Goal: Use online tool/utility: Utilize a website feature to perform a specific function

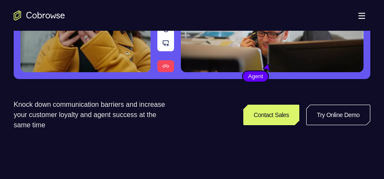
scroll to position [150, 0]
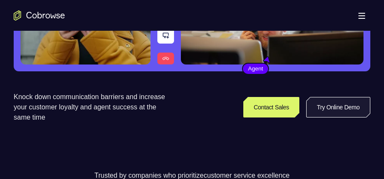
click at [343, 105] on link "Try Online Demo" at bounding box center [338, 107] width 64 height 21
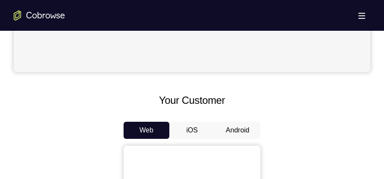
scroll to position [363, 0]
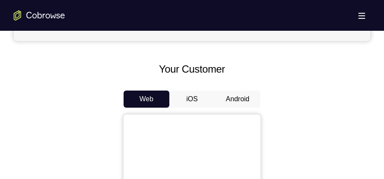
click at [245, 102] on button "Android" at bounding box center [238, 99] width 46 height 17
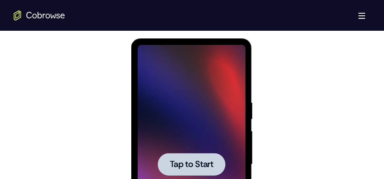
scroll to position [470, 0]
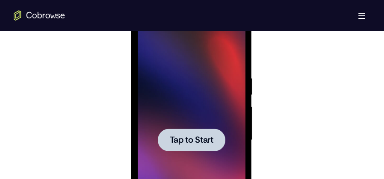
click at [194, 105] on div at bounding box center [191, 140] width 108 height 239
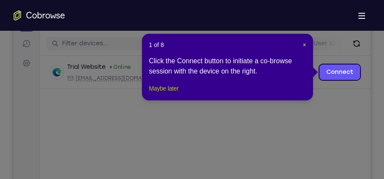
click at [166, 94] on button "Maybe later" at bounding box center [164, 88] width 30 height 10
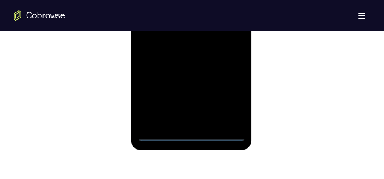
scroll to position [599, 0]
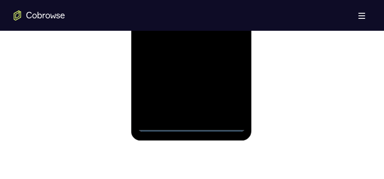
click at [190, 127] on div at bounding box center [191, 11] width 108 height 239
click at [229, 92] on div at bounding box center [191, 11] width 108 height 239
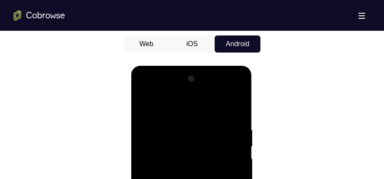
scroll to position [406, 0]
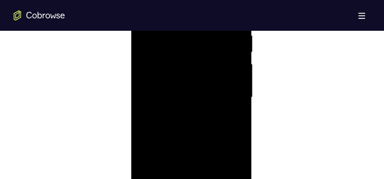
click at [227, 90] on div at bounding box center [191, 97] width 108 height 239
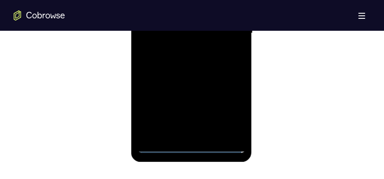
click at [200, 132] on div at bounding box center [191, 33] width 108 height 239
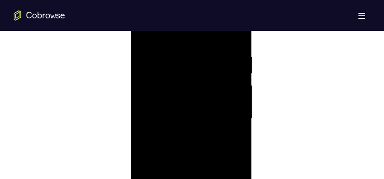
click at [186, 106] on div at bounding box center [191, 118] width 108 height 239
click at [186, 116] on div at bounding box center [191, 118] width 108 height 239
click at [210, 117] on div at bounding box center [191, 118] width 108 height 239
click at [209, 138] on div at bounding box center [191, 118] width 108 height 239
click at [208, 142] on div at bounding box center [191, 118] width 108 height 239
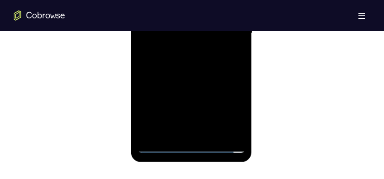
scroll to position [535, 0]
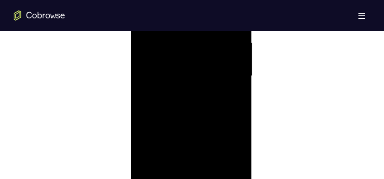
click at [194, 108] on div at bounding box center [191, 75] width 108 height 239
drag, startPoint x: 195, startPoint y: 56, endPoint x: 204, endPoint y: 27, distance: 30.6
click at [204, 27] on div at bounding box center [191, 140] width 108 height 239
click at [239, 54] on div at bounding box center [191, 140] width 108 height 239
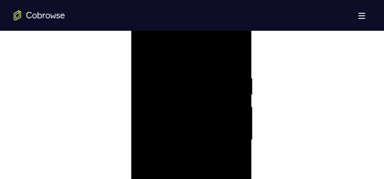
click at [146, 53] on div at bounding box center [191, 140] width 108 height 239
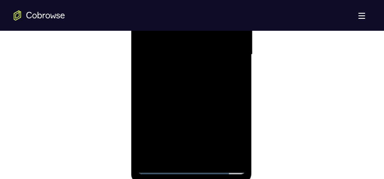
drag, startPoint x: 211, startPoint y: 103, endPoint x: 210, endPoint y: 68, distance: 35.1
click at [210, 68] on div at bounding box center [191, 54] width 108 height 239
click at [239, 57] on div at bounding box center [191, 54] width 108 height 239
click at [241, 99] on div at bounding box center [191, 97] width 108 height 239
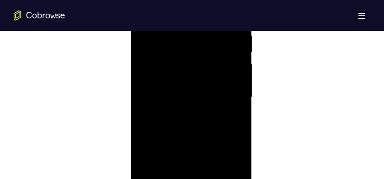
click at [241, 99] on div at bounding box center [191, 97] width 108 height 239
click at [139, 102] on div at bounding box center [191, 97] width 108 height 239
click at [141, 102] on div at bounding box center [191, 97] width 108 height 239
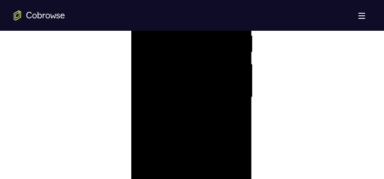
click at [239, 102] on div at bounding box center [191, 97] width 108 height 239
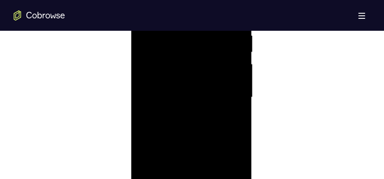
drag, startPoint x: 204, startPoint y: 78, endPoint x: 203, endPoint y: 34, distance: 44.1
click at [203, 31] on div at bounding box center [191, 97] width 108 height 239
drag, startPoint x: 217, startPoint y: 119, endPoint x: 216, endPoint y: 36, distance: 83.4
click at [216, 36] on div at bounding box center [191, 54] width 108 height 239
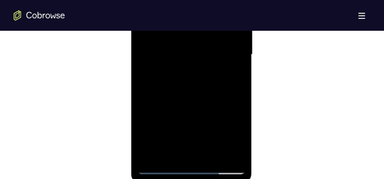
drag, startPoint x: 213, startPoint y: 59, endPoint x: 212, endPoint y: 19, distance: 39.8
click at [212, 19] on div at bounding box center [191, 54] width 108 height 239
drag, startPoint x: 212, startPoint y: 77, endPoint x: 212, endPoint y: 56, distance: 20.5
click at [212, 56] on div at bounding box center [191, 54] width 108 height 239
drag, startPoint x: 212, startPoint y: 91, endPoint x: 209, endPoint y: 22, distance: 68.9
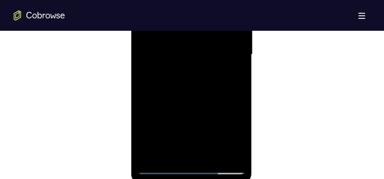
click at [209, 22] on div at bounding box center [191, 54] width 108 height 239
drag, startPoint x: 225, startPoint y: 92, endPoint x: 222, endPoint y: 37, distance: 54.8
click at [222, 37] on div at bounding box center [191, 54] width 108 height 239
click at [236, 69] on div at bounding box center [191, 54] width 108 height 239
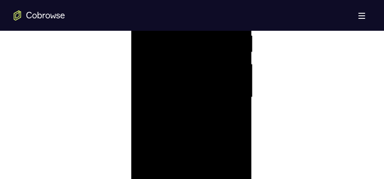
click at [238, 113] on div at bounding box center [191, 97] width 108 height 239
click at [239, 91] on div at bounding box center [191, 75] width 108 height 239
click at [240, 89] on div at bounding box center [191, 75] width 108 height 239
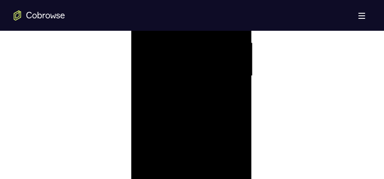
click at [240, 89] on div at bounding box center [191, 75] width 108 height 239
drag, startPoint x: 190, startPoint y: 132, endPoint x: 200, endPoint y: 34, distance: 98.4
click at [200, 34] on div at bounding box center [191, 75] width 108 height 239
drag, startPoint x: 200, startPoint y: 114, endPoint x: 205, endPoint y: 44, distance: 70.3
click at [205, 44] on div at bounding box center [191, 75] width 108 height 239
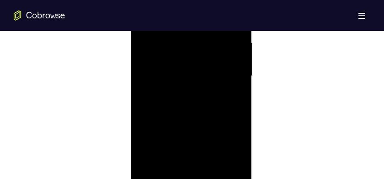
drag, startPoint x: 209, startPoint y: 102, endPoint x: 205, endPoint y: 47, distance: 55.3
click at [209, 44] on div at bounding box center [191, 75] width 108 height 239
drag, startPoint x: 198, startPoint y: 99, endPoint x: 205, endPoint y: 47, distance: 52.3
click at [205, 48] on div at bounding box center [191, 75] width 108 height 239
drag, startPoint x: 205, startPoint y: 118, endPoint x: 211, endPoint y: 62, distance: 56.3
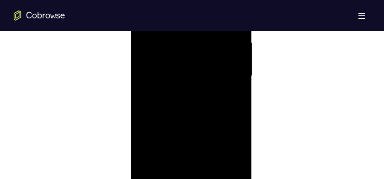
click at [211, 62] on div at bounding box center [191, 75] width 108 height 239
drag, startPoint x: 209, startPoint y: 102, endPoint x: 211, endPoint y: 41, distance: 61.2
click at [211, 41] on div at bounding box center [191, 75] width 108 height 239
drag, startPoint x: 206, startPoint y: 104, endPoint x: 208, endPoint y: 38, distance: 65.5
click at [208, 38] on div at bounding box center [191, 75] width 108 height 239
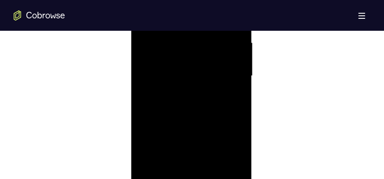
drag, startPoint x: 203, startPoint y: 104, endPoint x: 206, endPoint y: 53, distance: 51.4
click at [206, 53] on div at bounding box center [191, 75] width 108 height 239
click at [241, 88] on div at bounding box center [191, 75] width 108 height 239
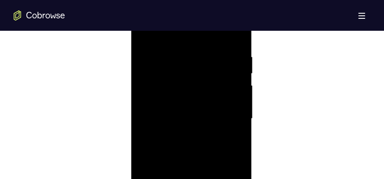
click at [165, 51] on div at bounding box center [191, 118] width 108 height 239
drag, startPoint x: 216, startPoint y: 140, endPoint x: 218, endPoint y: 98, distance: 42.8
click at [218, 98] on div at bounding box center [191, 118] width 108 height 239
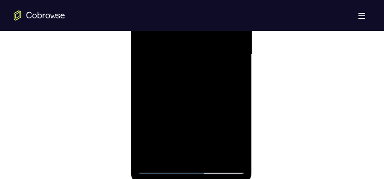
click at [191, 80] on div at bounding box center [191, 54] width 108 height 239
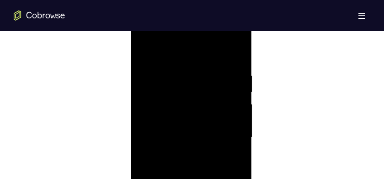
scroll to position [470, 0]
click at [145, 53] on div at bounding box center [191, 140] width 108 height 239
click at [171, 112] on div at bounding box center [191, 97] width 108 height 239
click at [239, 66] on div at bounding box center [191, 97] width 108 height 239
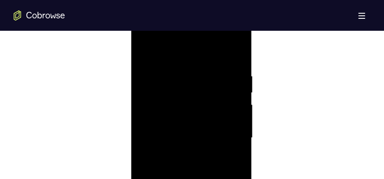
scroll to position [535, 0]
click at [242, 44] on div at bounding box center [191, 75] width 108 height 239
click at [239, 47] on div at bounding box center [191, 75] width 108 height 239
click at [144, 50] on div at bounding box center [191, 140] width 108 height 239
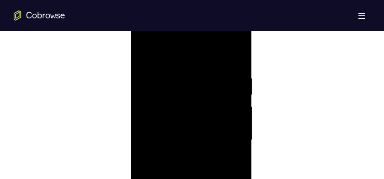
click at [145, 52] on div at bounding box center [191, 140] width 108 height 239
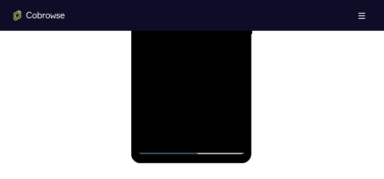
scroll to position [599, 0]
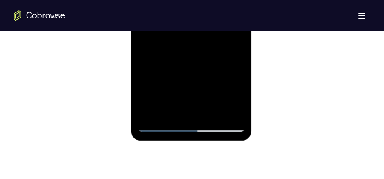
click at [149, 110] on div at bounding box center [191, 11] width 108 height 239
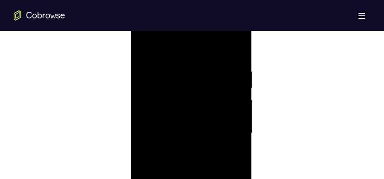
scroll to position [470, 0]
click at [207, 79] on div at bounding box center [191, 140] width 108 height 239
click at [228, 95] on div at bounding box center [191, 140] width 108 height 239
click at [236, 91] on div at bounding box center [191, 140] width 108 height 239
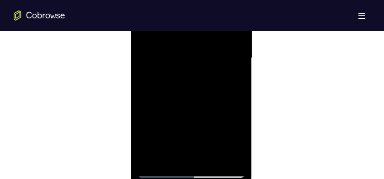
scroll to position [513, 0]
click at [237, 98] on div at bounding box center [191, 97] width 108 height 239
click at [230, 106] on div at bounding box center [191, 97] width 108 height 239
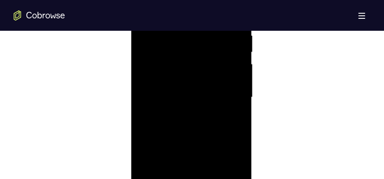
click at [230, 106] on div at bounding box center [191, 97] width 108 height 239
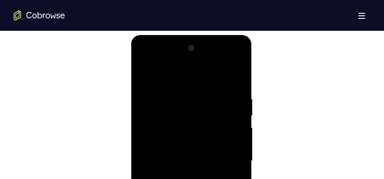
scroll to position [449, 0]
click at [236, 80] on div at bounding box center [191, 161] width 108 height 239
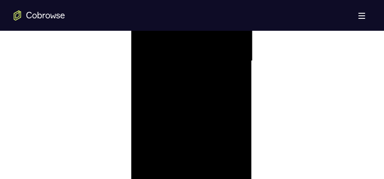
scroll to position [577, 0]
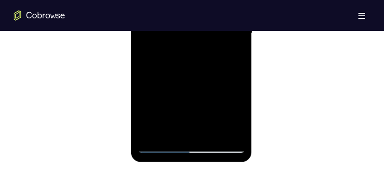
click at [215, 134] on div at bounding box center [191, 33] width 108 height 239
click at [198, 80] on div at bounding box center [191, 33] width 108 height 239
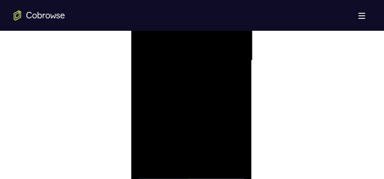
scroll to position [513, 0]
drag, startPoint x: 196, startPoint y: 138, endPoint x: 209, endPoint y: 70, distance: 69.2
click at [209, 70] on div at bounding box center [191, 97] width 108 height 239
drag, startPoint x: 200, startPoint y: 143, endPoint x: 207, endPoint y: 91, distance: 52.7
click at [207, 91] on div at bounding box center [191, 97] width 108 height 239
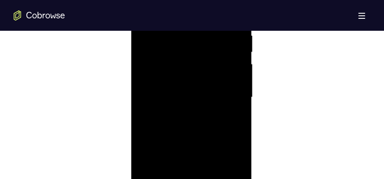
scroll to position [535, 0]
drag, startPoint x: 183, startPoint y: 180, endPoint x: 183, endPoint y: 186, distance: 6.0
click at [183, 179] on div at bounding box center [191, 75] width 108 height 239
click at [146, 34] on div at bounding box center [191, 118] width 108 height 239
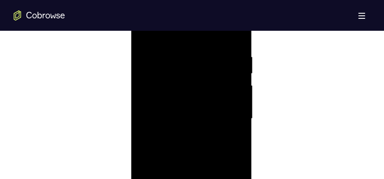
click at [181, 50] on div at bounding box center [191, 118] width 108 height 239
click at [241, 106] on div at bounding box center [191, 118] width 108 height 239
click at [239, 106] on div at bounding box center [191, 97] width 108 height 239
click at [239, 107] on div at bounding box center [191, 97] width 108 height 239
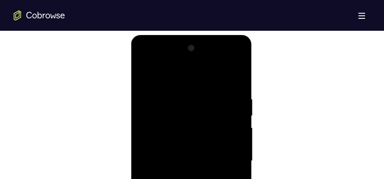
scroll to position [449, 0]
click at [236, 80] on div at bounding box center [191, 161] width 108 height 239
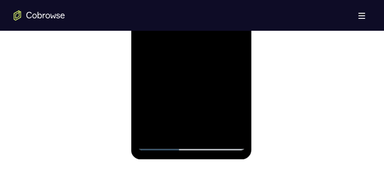
scroll to position [599, 0]
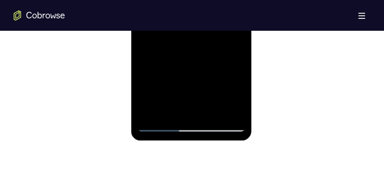
click at [193, 112] on div at bounding box center [191, 11] width 108 height 239
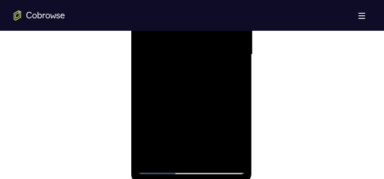
scroll to position [535, 0]
drag, startPoint x: 204, startPoint y: 117, endPoint x: 221, endPoint y: -31, distance: 149.3
click at [221, 0] on div at bounding box center [191, 75] width 108 height 239
drag, startPoint x: 210, startPoint y: 96, endPoint x: 220, endPoint y: -4, distance: 101.0
click at [220, 0] on div at bounding box center [191, 75] width 108 height 239
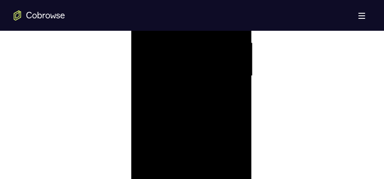
drag, startPoint x: 193, startPoint y: 130, endPoint x: 220, endPoint y: -6, distance: 138.6
click at [220, 0] on div at bounding box center [191, 75] width 108 height 239
drag, startPoint x: 190, startPoint y: 119, endPoint x: 217, endPoint y: -27, distance: 148.7
click at [217, 0] on div at bounding box center [191, 75] width 108 height 239
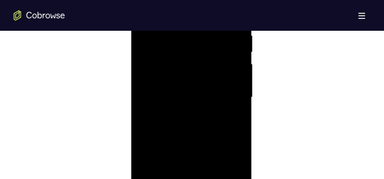
drag, startPoint x: 203, startPoint y: 130, endPoint x: 251, endPoint y: -16, distance: 153.6
click at [251, 0] on div at bounding box center [191, 98] width 121 height 255
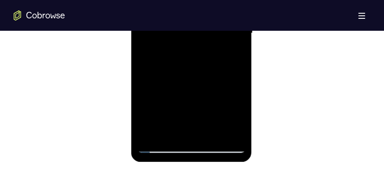
click at [148, 135] on div at bounding box center [191, 33] width 108 height 239
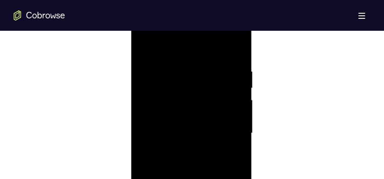
scroll to position [470, 0]
drag, startPoint x: 203, startPoint y: 142, endPoint x: 198, endPoint y: 187, distance: 45.5
click at [198, 179] on div at bounding box center [191, 140] width 108 height 239
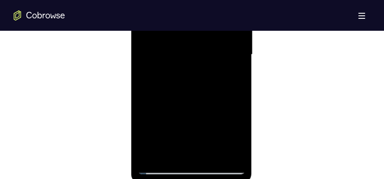
click at [239, 89] on div at bounding box center [191, 54] width 108 height 239
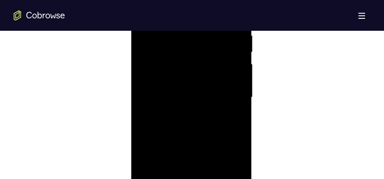
click at [242, 137] on div at bounding box center [191, 97] width 108 height 239
click at [240, 136] on div at bounding box center [191, 97] width 108 height 239
click at [204, 44] on div at bounding box center [191, 118] width 108 height 239
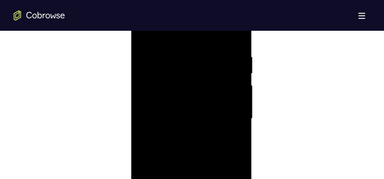
scroll to position [513, 0]
click at [239, 85] on div at bounding box center [191, 97] width 108 height 239
click at [239, 84] on div at bounding box center [191, 97] width 108 height 239
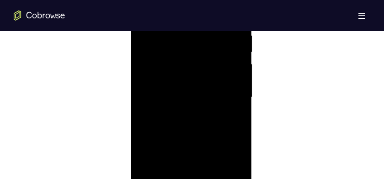
click at [239, 84] on div at bounding box center [191, 97] width 108 height 239
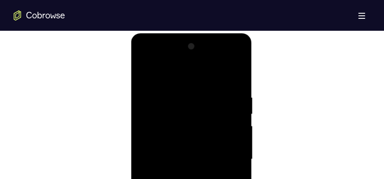
scroll to position [449, 0]
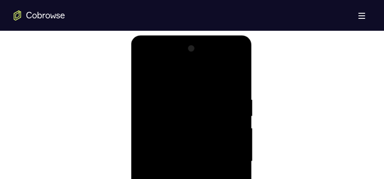
click at [238, 89] on div at bounding box center [191, 161] width 108 height 239
click at [231, 102] on div at bounding box center [191, 161] width 108 height 239
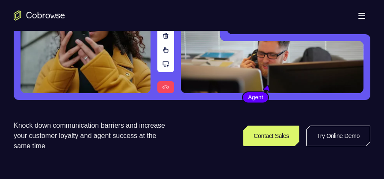
scroll to position [171, 0]
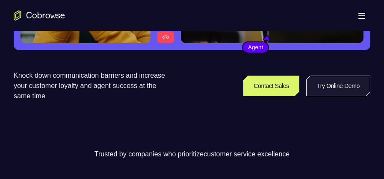
click at [317, 85] on link "Try Online Demo" at bounding box center [338, 86] width 64 height 21
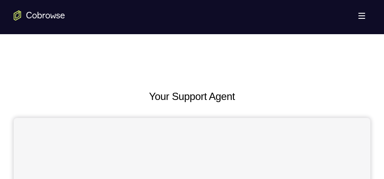
scroll to position [385, 0]
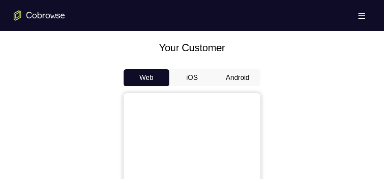
click at [228, 77] on button "Android" at bounding box center [238, 77] width 46 height 17
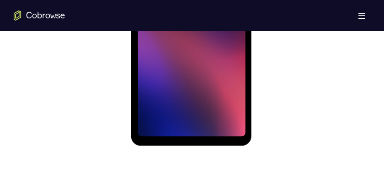
scroll to position [535, 0]
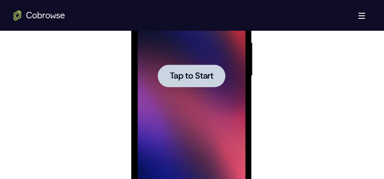
click at [201, 77] on span "Tap to Start" at bounding box center [191, 76] width 44 height 9
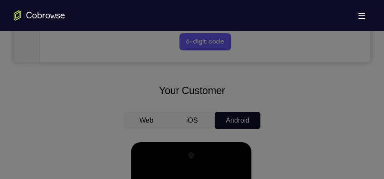
scroll to position [214, 0]
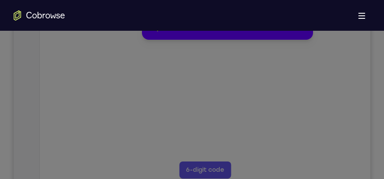
click at [170, 33] on button "Maybe later" at bounding box center [164, 28] width 30 height 10
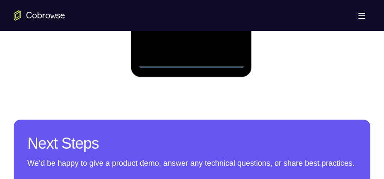
scroll to position [620, 0]
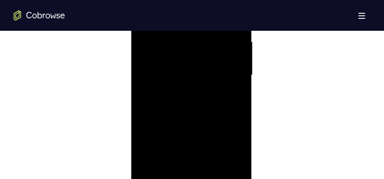
scroll to position [470, 0]
click at [174, 57] on div at bounding box center [191, 140] width 108 height 239
click at [227, 136] on div at bounding box center [191, 140] width 108 height 239
click at [182, 157] on div at bounding box center [191, 140] width 108 height 239
click at [189, 132] on div at bounding box center [191, 140] width 108 height 239
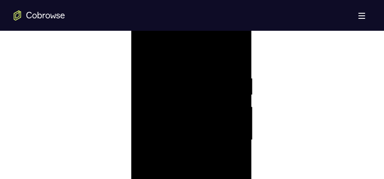
click at [195, 139] on div at bounding box center [191, 140] width 108 height 239
click at [236, 48] on div at bounding box center [191, 118] width 108 height 239
drag, startPoint x: 201, startPoint y: 37, endPoint x: 200, endPoint y: 6, distance: 30.8
click at [200, 6] on div at bounding box center [191, 118] width 108 height 239
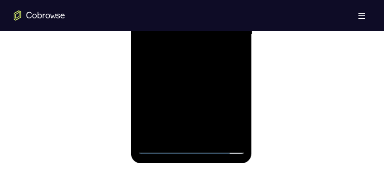
scroll to position [556, 0]
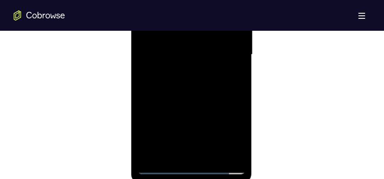
drag, startPoint x: 222, startPoint y: 105, endPoint x: 222, endPoint y: 77, distance: 28.2
click at [222, 77] on div at bounding box center [191, 54] width 108 height 239
drag, startPoint x: 218, startPoint y: 88, endPoint x: 221, endPoint y: 19, distance: 68.9
click at [221, 19] on div at bounding box center [191, 54] width 108 height 239
drag, startPoint x: 207, startPoint y: 65, endPoint x: 207, endPoint y: 129, distance: 63.3
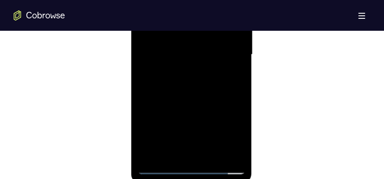
click at [207, 129] on div at bounding box center [191, 54] width 108 height 239
click at [238, 107] on div at bounding box center [191, 97] width 108 height 239
drag, startPoint x: 217, startPoint y: 130, endPoint x: 217, endPoint y: 29, distance: 101.4
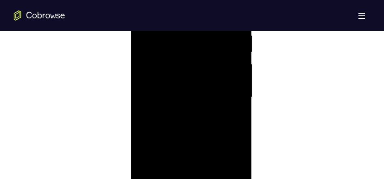
click at [217, 29] on div at bounding box center [191, 97] width 108 height 239
drag, startPoint x: 198, startPoint y: 104, endPoint x: 205, endPoint y: 11, distance: 93.9
click at [205, 11] on div at bounding box center [191, 97] width 108 height 239
drag, startPoint x: 202, startPoint y: 79, endPoint x: 214, endPoint y: 6, distance: 74.0
click at [214, 6] on div at bounding box center [191, 97] width 108 height 239
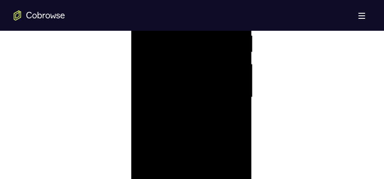
drag, startPoint x: 200, startPoint y: 74, endPoint x: 207, endPoint y: 25, distance: 49.7
click at [207, 25] on div at bounding box center [191, 97] width 108 height 239
drag, startPoint x: 205, startPoint y: 93, endPoint x: 333, endPoint y: -5, distance: 161.4
click at [203, 12] on div at bounding box center [191, 97] width 108 height 239
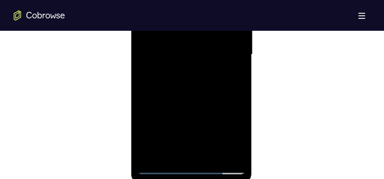
click at [217, 124] on div at bounding box center [191, 54] width 108 height 239
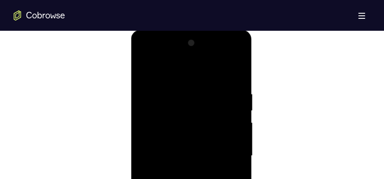
scroll to position [449, 0]
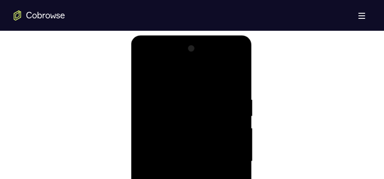
drag, startPoint x: 218, startPoint y: 88, endPoint x: 221, endPoint y: 112, distance: 24.2
click at [221, 112] on div at bounding box center [191, 161] width 108 height 239
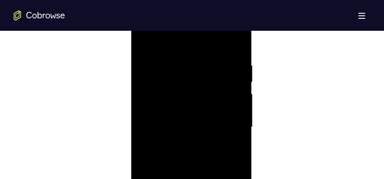
scroll to position [535, 0]
click at [236, 90] on div at bounding box center [191, 75] width 108 height 239
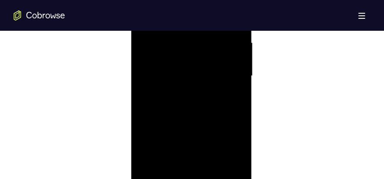
drag, startPoint x: 171, startPoint y: 92, endPoint x: 171, endPoint y: 109, distance: 16.7
click at [171, 109] on div at bounding box center [191, 75] width 108 height 239
click at [166, 106] on div at bounding box center [191, 140] width 108 height 239
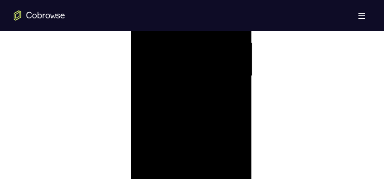
drag, startPoint x: 230, startPoint y: 74, endPoint x: 235, endPoint y: 36, distance: 38.7
click at [235, 36] on div at bounding box center [191, 75] width 108 height 239
drag, startPoint x: 228, startPoint y: 120, endPoint x: 226, endPoint y: 48, distance: 71.4
click at [226, 48] on div at bounding box center [191, 75] width 108 height 239
drag, startPoint x: 217, startPoint y: 96, endPoint x: 216, endPoint y: 46, distance: 50.0
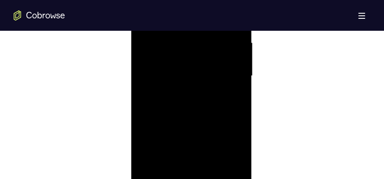
click at [216, 46] on div at bounding box center [191, 75] width 108 height 239
drag, startPoint x: 190, startPoint y: 105, endPoint x: 191, endPoint y: 57, distance: 47.9
click at [191, 57] on div at bounding box center [191, 75] width 108 height 239
drag, startPoint x: 195, startPoint y: 68, endPoint x: 216, endPoint y: 178, distance: 112.8
click at [216, 177] on div at bounding box center [191, 75] width 108 height 239
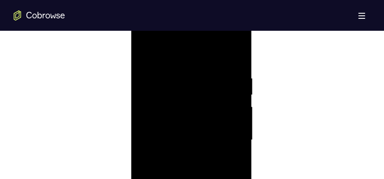
scroll to position [470, 0]
drag, startPoint x: 180, startPoint y: 92, endPoint x: 192, endPoint y: 138, distance: 46.9
click at [192, 138] on div at bounding box center [191, 140] width 108 height 239
click at [177, 85] on div at bounding box center [191, 140] width 108 height 239
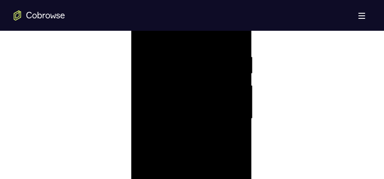
click at [145, 33] on div at bounding box center [191, 118] width 108 height 239
drag, startPoint x: 205, startPoint y: 129, endPoint x: 210, endPoint y: 78, distance: 51.2
click at [210, 78] on div at bounding box center [191, 118] width 108 height 239
drag, startPoint x: 216, startPoint y: 129, endPoint x: 218, endPoint y: 47, distance: 82.1
click at [218, 47] on div at bounding box center [191, 118] width 108 height 239
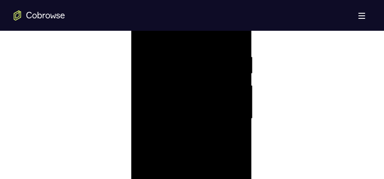
drag, startPoint x: 210, startPoint y: 112, endPoint x: 213, endPoint y: 44, distance: 68.5
click at [213, 44] on div at bounding box center [191, 118] width 108 height 239
drag, startPoint x: 193, startPoint y: 98, endPoint x: 189, endPoint y: 74, distance: 24.7
click at [189, 74] on div at bounding box center [191, 118] width 108 height 239
drag, startPoint x: 204, startPoint y: 91, endPoint x: 205, endPoint y: 115, distance: 24.0
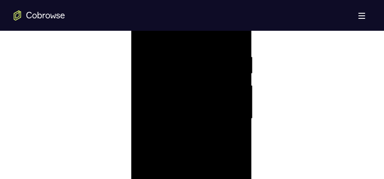
click at [205, 115] on div at bounding box center [191, 118] width 108 height 239
click at [164, 56] on div at bounding box center [191, 118] width 108 height 239
drag, startPoint x: 234, startPoint y: 51, endPoint x: 230, endPoint y: 125, distance: 74.5
click at [230, 125] on div at bounding box center [191, 118] width 108 height 239
drag, startPoint x: 225, startPoint y: 65, endPoint x: 222, endPoint y: 115, distance: 50.6
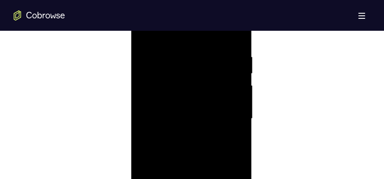
click at [222, 115] on div at bounding box center [191, 118] width 108 height 239
click at [197, 108] on div at bounding box center [191, 118] width 108 height 239
click at [239, 76] on div at bounding box center [191, 118] width 108 height 239
click at [238, 76] on div at bounding box center [191, 118] width 108 height 239
click at [145, 35] on div at bounding box center [191, 118] width 108 height 239
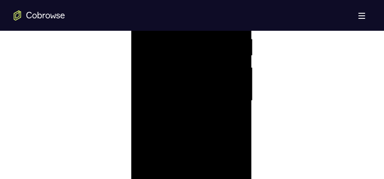
scroll to position [535, 0]
drag, startPoint x: 202, startPoint y: 120, endPoint x: 198, endPoint y: 69, distance: 51.1
click at [198, 69] on div at bounding box center [191, 75] width 108 height 239
click at [150, 95] on div at bounding box center [191, 75] width 108 height 239
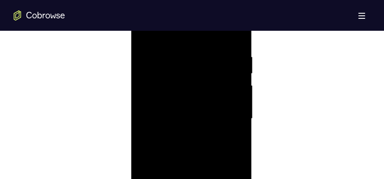
drag, startPoint x: 217, startPoint y: 116, endPoint x: 219, endPoint y: 152, distance: 35.9
click at [219, 152] on div at bounding box center [191, 118] width 108 height 239
click at [236, 105] on div at bounding box center [191, 118] width 108 height 239
click at [239, 107] on div at bounding box center [191, 118] width 108 height 239
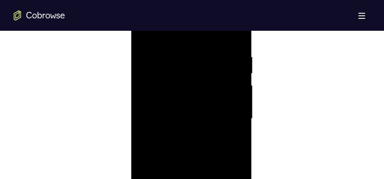
click at [238, 110] on div at bounding box center [191, 118] width 108 height 239
click at [238, 107] on div at bounding box center [191, 118] width 108 height 239
click at [142, 107] on div at bounding box center [191, 118] width 108 height 239
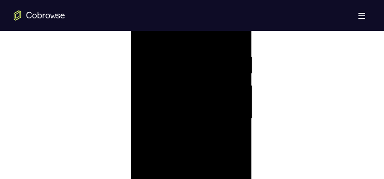
click at [142, 33] on div at bounding box center [191, 118] width 108 height 239
drag, startPoint x: 204, startPoint y: 154, endPoint x: 201, endPoint y: 45, distance: 109.1
click at [201, 45] on div at bounding box center [191, 118] width 108 height 239
drag, startPoint x: 225, startPoint y: 122, endPoint x: 222, endPoint y: 80, distance: 42.0
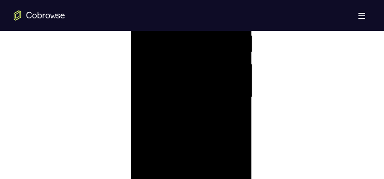
click at [222, 80] on div at bounding box center [191, 97] width 108 height 239
click at [155, 126] on div at bounding box center [191, 97] width 108 height 239
click at [236, 98] on div at bounding box center [191, 140] width 108 height 239
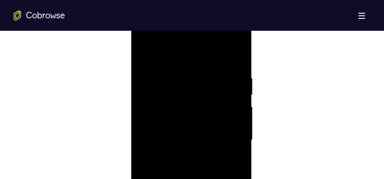
click at [240, 99] on div at bounding box center [191, 140] width 108 height 239
drag, startPoint x: 214, startPoint y: 95, endPoint x: 219, endPoint y: 123, distance: 28.8
click at [219, 123] on div at bounding box center [191, 140] width 108 height 239
click at [239, 124] on div at bounding box center [191, 140] width 108 height 239
click at [240, 124] on div at bounding box center [191, 140] width 108 height 239
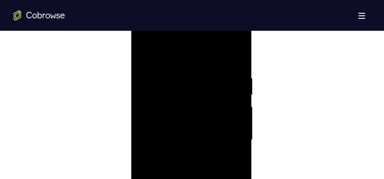
click at [237, 127] on div at bounding box center [191, 140] width 108 height 239
click at [143, 123] on div at bounding box center [191, 140] width 108 height 239
click at [146, 54] on div at bounding box center [191, 140] width 108 height 239
drag, startPoint x: 201, startPoint y: 152, endPoint x: 211, endPoint y: 80, distance: 73.1
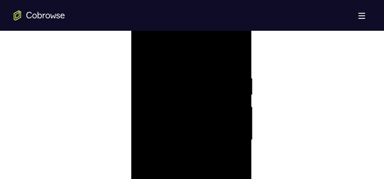
click at [211, 80] on div at bounding box center [191, 140] width 108 height 239
drag, startPoint x: 215, startPoint y: 134, endPoint x: 216, endPoint y: 62, distance: 71.9
click at [216, 62] on div at bounding box center [191, 140] width 108 height 239
drag, startPoint x: 224, startPoint y: 98, endPoint x: 225, endPoint y: 87, distance: 11.6
click at [225, 87] on div at bounding box center [191, 140] width 108 height 239
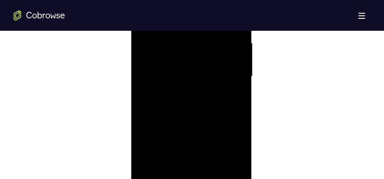
scroll to position [535, 0]
drag, startPoint x: 194, startPoint y: 134, endPoint x: 200, endPoint y: 80, distance: 54.6
click at [200, 80] on div at bounding box center [191, 75] width 108 height 239
click at [158, 79] on div at bounding box center [191, 75] width 108 height 239
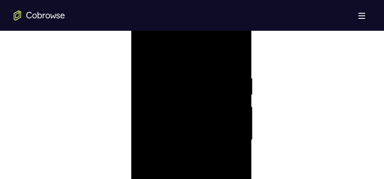
drag, startPoint x: 221, startPoint y: 85, endPoint x: 227, endPoint y: 147, distance: 62.3
click at [227, 147] on div at bounding box center [191, 140] width 108 height 239
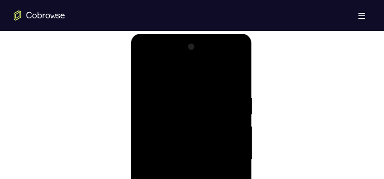
scroll to position [449, 0]
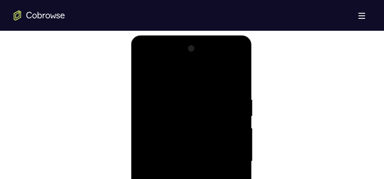
click at [145, 75] on div at bounding box center [191, 161] width 108 height 239
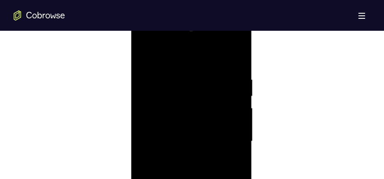
scroll to position [492, 0]
drag, startPoint x: 203, startPoint y: 142, endPoint x: 201, endPoint y: 42, distance: 99.7
click at [201, 42] on div at bounding box center [191, 118] width 108 height 239
drag, startPoint x: 207, startPoint y: 137, endPoint x: 209, endPoint y: 68, distance: 69.7
click at [209, 65] on div at bounding box center [191, 118] width 108 height 239
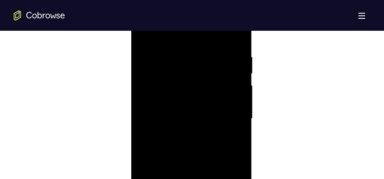
click at [201, 56] on div at bounding box center [191, 118] width 108 height 239
drag, startPoint x: 200, startPoint y: 95, endPoint x: 200, endPoint y: 65, distance: 30.4
click at [200, 65] on div at bounding box center [191, 118] width 108 height 239
click at [155, 113] on div at bounding box center [191, 118] width 108 height 239
click at [240, 72] on div at bounding box center [191, 118] width 108 height 239
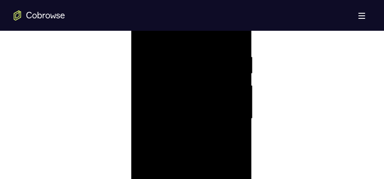
click at [240, 72] on div at bounding box center [191, 118] width 108 height 239
click at [239, 72] on div at bounding box center [191, 118] width 108 height 239
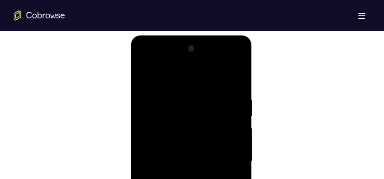
click at [146, 80] on div at bounding box center [191, 161] width 108 height 239
click at [146, 77] on div at bounding box center [191, 161] width 108 height 239
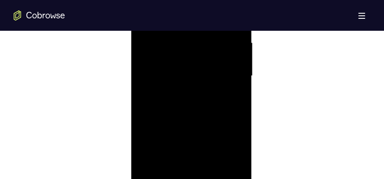
drag, startPoint x: 228, startPoint y: 130, endPoint x: 243, endPoint y: -3, distance: 133.5
click at [243, 0] on div at bounding box center [191, 75] width 108 height 239
drag, startPoint x: 222, startPoint y: 122, endPoint x: 229, endPoint y: 51, distance: 71.4
click at [229, 51] on div at bounding box center [191, 75] width 108 height 239
click at [230, 53] on div at bounding box center [191, 75] width 108 height 239
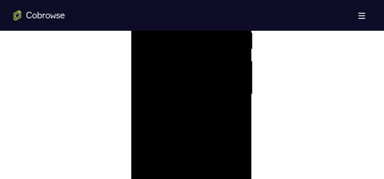
scroll to position [492, 0]
drag, startPoint x: 229, startPoint y: 80, endPoint x: 227, endPoint y: 123, distance: 42.8
click at [227, 123] on div at bounding box center [191, 118] width 108 height 239
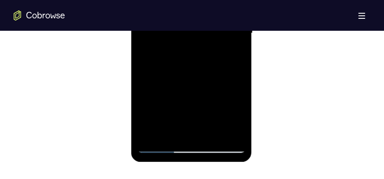
click at [150, 138] on div at bounding box center [191, 33] width 108 height 239
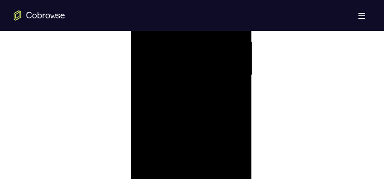
scroll to position [470, 0]
drag, startPoint x: 205, startPoint y: 73, endPoint x: 226, endPoint y: 190, distance: 119.0
click at [226, 179] on div at bounding box center [191, 140] width 108 height 239
drag, startPoint x: 203, startPoint y: 119, endPoint x: 203, endPoint y: 190, distance: 71.0
click at [203, 179] on div at bounding box center [191, 140] width 108 height 239
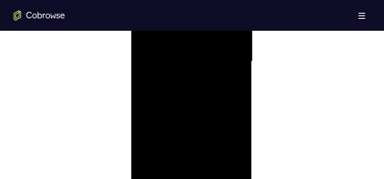
scroll to position [492, 0]
click at [180, 56] on div at bounding box center [191, 118] width 108 height 239
click at [232, 94] on div at bounding box center [191, 118] width 108 height 239
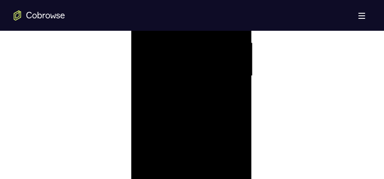
click at [233, 105] on div at bounding box center [191, 75] width 108 height 239
click at [234, 98] on div at bounding box center [191, 118] width 108 height 239
click at [238, 87] on div at bounding box center [191, 118] width 108 height 239
click at [233, 36] on div at bounding box center [191, 118] width 108 height 239
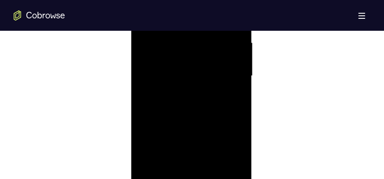
drag, startPoint x: 328, startPoint y: -20, endPoint x: 197, endPoint y: 112, distance: 185.7
drag, startPoint x: 194, startPoint y: 96, endPoint x: 192, endPoint y: 140, distance: 43.7
click at [192, 140] on div at bounding box center [191, 75] width 108 height 239
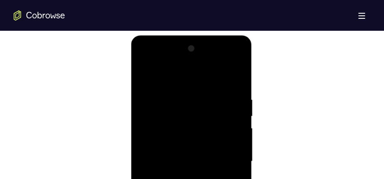
drag, startPoint x: 206, startPoint y: 113, endPoint x: 200, endPoint y: 171, distance: 58.0
click at [200, 172] on div at bounding box center [191, 161] width 108 height 239
drag, startPoint x: 225, startPoint y: 152, endPoint x: 214, endPoint y: 107, distance: 45.6
click at [214, 107] on div at bounding box center [191, 161] width 108 height 239
drag, startPoint x: 206, startPoint y: 151, endPoint x: 211, endPoint y: 92, distance: 59.6
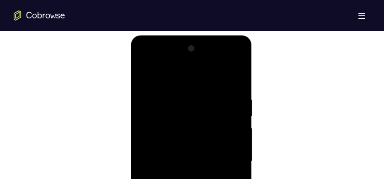
click at [211, 92] on div at bounding box center [191, 161] width 108 height 239
click at [236, 165] on div at bounding box center [191, 161] width 108 height 239
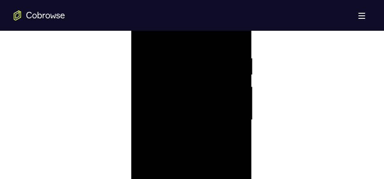
scroll to position [492, 0]
click at [241, 114] on div at bounding box center [191, 118] width 108 height 239
click at [238, 121] on div at bounding box center [191, 118] width 108 height 239
drag, startPoint x: 216, startPoint y: 84, endPoint x: 212, endPoint y: 157, distance: 72.8
click at [212, 157] on div at bounding box center [191, 118] width 108 height 239
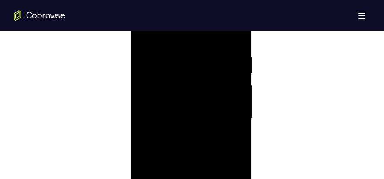
click at [239, 115] on div at bounding box center [191, 118] width 108 height 239
drag, startPoint x: 206, startPoint y: 83, endPoint x: 203, endPoint y: 189, distance: 106.5
click at [203, 179] on div at bounding box center [191, 118] width 108 height 239
drag, startPoint x: 181, startPoint y: 77, endPoint x: 182, endPoint y: 148, distance: 71.4
click at [178, 152] on div at bounding box center [191, 118] width 108 height 239
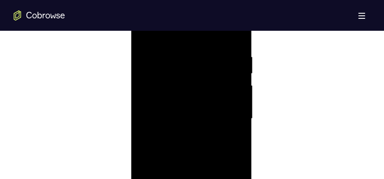
drag, startPoint x: 187, startPoint y: 93, endPoint x: 186, endPoint y: 147, distance: 53.9
click at [186, 151] on div at bounding box center [191, 118] width 108 height 239
drag, startPoint x: 182, startPoint y: 119, endPoint x: 182, endPoint y: 136, distance: 17.5
click at [182, 139] on div at bounding box center [191, 118] width 108 height 239
drag, startPoint x: 181, startPoint y: 88, endPoint x: 176, endPoint y: 124, distance: 36.3
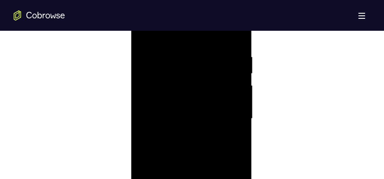
click at [176, 124] on div at bounding box center [191, 118] width 108 height 239
drag, startPoint x: 204, startPoint y: 76, endPoint x: 181, endPoint y: 146, distance: 74.4
click at [181, 146] on div at bounding box center [191, 118] width 108 height 239
drag, startPoint x: 201, startPoint y: 82, endPoint x: 176, endPoint y: 173, distance: 94.8
click at [173, 176] on div at bounding box center [191, 118] width 108 height 239
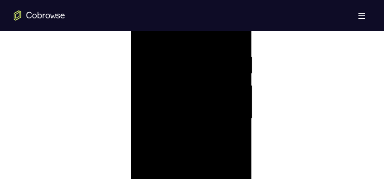
drag, startPoint x: 192, startPoint y: 120, endPoint x: 175, endPoint y: 177, distance: 60.2
click at [175, 177] on div at bounding box center [191, 118] width 108 height 239
drag, startPoint x: 179, startPoint y: 124, endPoint x: 155, endPoint y: 190, distance: 70.5
click at [155, 179] on div at bounding box center [191, 118] width 108 height 239
drag, startPoint x: 171, startPoint y: 124, endPoint x: 166, endPoint y: 152, distance: 28.3
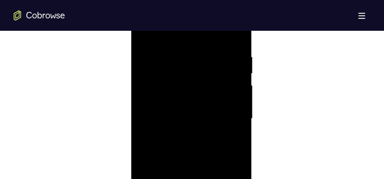
click at [162, 160] on div at bounding box center [191, 118] width 108 height 239
drag, startPoint x: 166, startPoint y: 106, endPoint x: 175, endPoint y: 159, distance: 54.3
click at [175, 159] on div at bounding box center [191, 118] width 108 height 239
drag, startPoint x: 192, startPoint y: 128, endPoint x: 205, endPoint y: 64, distance: 64.9
click at [204, 64] on div at bounding box center [191, 118] width 108 height 239
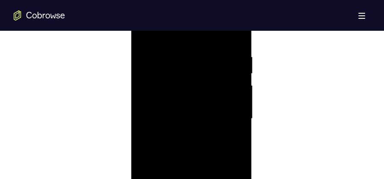
drag, startPoint x: 187, startPoint y: 108, endPoint x: 206, endPoint y: 39, distance: 71.8
click at [206, 39] on div at bounding box center [191, 118] width 108 height 239
drag, startPoint x: 185, startPoint y: 121, endPoint x: 189, endPoint y: 64, distance: 57.5
click at [188, 64] on div at bounding box center [191, 118] width 108 height 239
drag, startPoint x: 195, startPoint y: 133, endPoint x: 195, endPoint y: 72, distance: 61.2
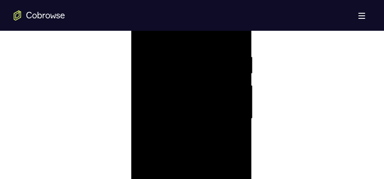
click at [195, 72] on div at bounding box center [191, 118] width 108 height 239
drag, startPoint x: 188, startPoint y: 137, endPoint x: 193, endPoint y: 77, distance: 59.7
click at [193, 77] on div at bounding box center [191, 118] width 108 height 239
drag, startPoint x: 210, startPoint y: 135, endPoint x: 210, endPoint y: 75, distance: 59.4
click at [210, 76] on div at bounding box center [191, 118] width 108 height 239
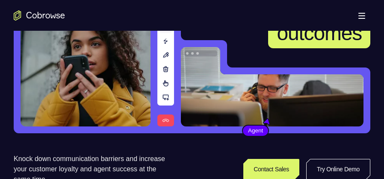
scroll to position [128, 0]
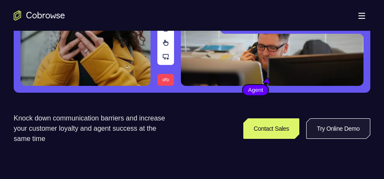
click at [323, 134] on link "Try Online Demo" at bounding box center [338, 128] width 64 height 21
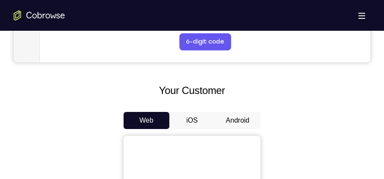
scroll to position [385, 0]
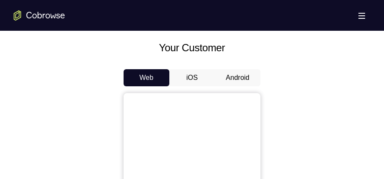
click at [238, 79] on button "Android" at bounding box center [238, 77] width 46 height 17
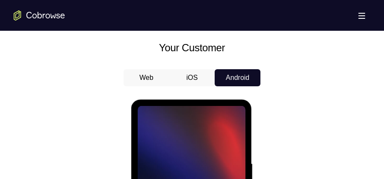
scroll to position [0, 0]
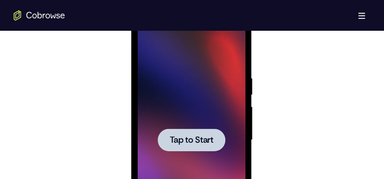
click at [190, 125] on div at bounding box center [191, 140] width 108 height 239
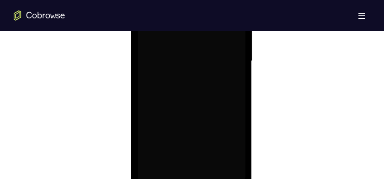
scroll to position [556, 0]
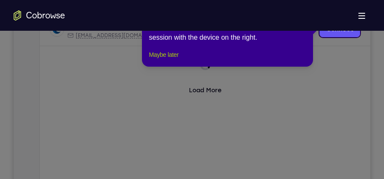
click at [163, 60] on button "Maybe later" at bounding box center [164, 55] width 30 height 10
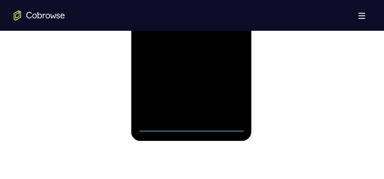
scroll to position [641, 0]
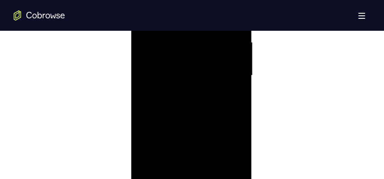
scroll to position [470, 0]
click at [179, 58] on div at bounding box center [191, 140] width 108 height 239
click at [228, 134] on div at bounding box center [191, 140] width 108 height 239
click at [184, 154] on div at bounding box center [191, 140] width 108 height 239
click at [188, 129] on div at bounding box center [191, 140] width 108 height 239
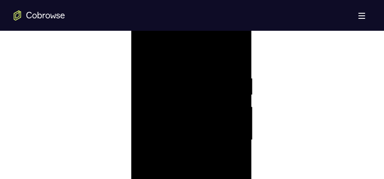
click at [212, 141] on div at bounding box center [191, 140] width 108 height 239
click at [185, 124] on div at bounding box center [191, 97] width 108 height 239
click at [204, 98] on div at bounding box center [191, 75] width 108 height 239
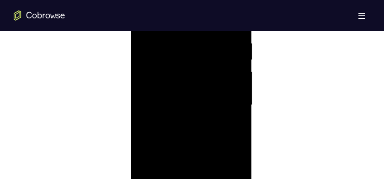
scroll to position [513, 0]
click at [187, 133] on div at bounding box center [191, 97] width 108 height 239
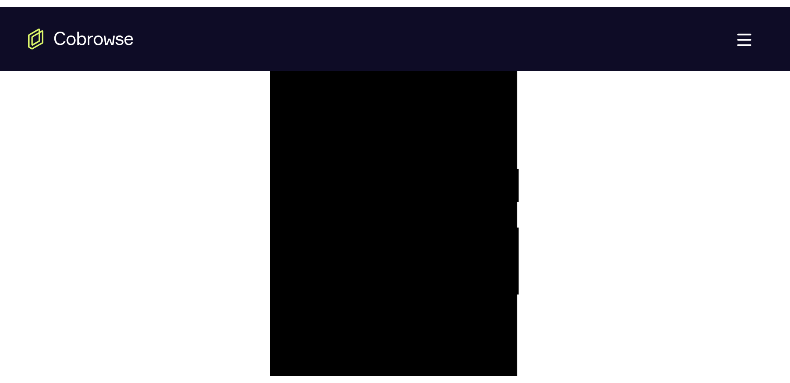
scroll to position [535, 0]
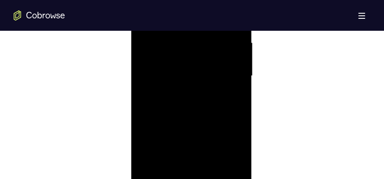
drag, startPoint x: 210, startPoint y: 115, endPoint x: 207, endPoint y: 48, distance: 66.3
click at [207, 47] on div at bounding box center [191, 75] width 108 height 239
drag, startPoint x: 198, startPoint y: 123, endPoint x: 193, endPoint y: 50, distance: 73.3
click at [193, 50] on div at bounding box center [191, 75] width 108 height 239
drag, startPoint x: 195, startPoint y: 124, endPoint x: 198, endPoint y: 59, distance: 64.7
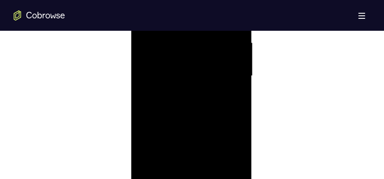
click at [198, 59] on div at bounding box center [191, 75] width 108 height 239
drag, startPoint x: 193, startPoint y: 101, endPoint x: 196, endPoint y: 53, distance: 48.8
click at [195, 40] on div at bounding box center [191, 75] width 108 height 239
drag, startPoint x: 188, startPoint y: 125, endPoint x: 182, endPoint y: 60, distance: 64.9
click at [182, 60] on div at bounding box center [191, 75] width 108 height 239
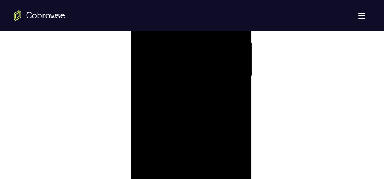
drag, startPoint x: 197, startPoint y: 140, endPoint x: 209, endPoint y: 61, distance: 80.4
click at [209, 61] on div at bounding box center [191, 75] width 108 height 239
drag, startPoint x: 208, startPoint y: 115, endPoint x: 215, endPoint y: 59, distance: 56.4
click at [215, 59] on div at bounding box center [191, 75] width 108 height 239
drag, startPoint x: 201, startPoint y: 120, endPoint x: 199, endPoint y: 52, distance: 68.0
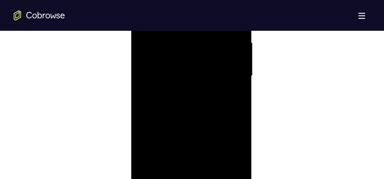
click at [199, 52] on div at bounding box center [191, 75] width 108 height 239
drag, startPoint x: 198, startPoint y: 136, endPoint x: 197, endPoint y: 53, distance: 83.4
click at [197, 53] on div at bounding box center [191, 75] width 108 height 239
drag, startPoint x: 202, startPoint y: 120, endPoint x: 204, endPoint y: 28, distance: 92.0
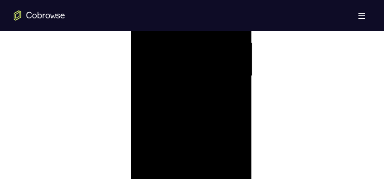
click at [204, 28] on div at bounding box center [191, 75] width 108 height 239
drag, startPoint x: 222, startPoint y: 152, endPoint x: 220, endPoint y: 98, distance: 54.8
click at [220, 98] on div at bounding box center [191, 75] width 108 height 239
drag, startPoint x: 198, startPoint y: 142, endPoint x: 210, endPoint y: 78, distance: 64.3
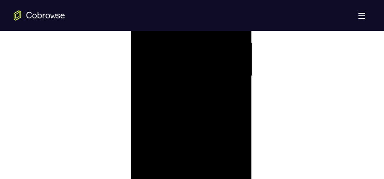
click at [210, 78] on div at bounding box center [191, 75] width 108 height 239
drag, startPoint x: 207, startPoint y: 130, endPoint x: 210, endPoint y: 77, distance: 53.5
click at [210, 77] on div at bounding box center [191, 75] width 108 height 239
